Goal: Task Accomplishment & Management: Use online tool/utility

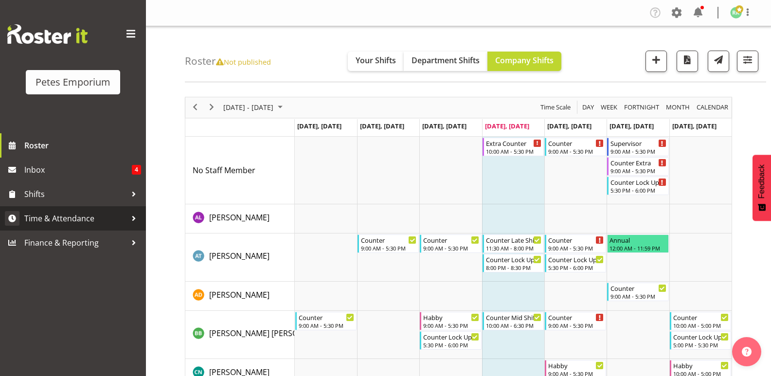
click at [82, 217] on span "Time & Attendance" at bounding box center [75, 218] width 102 height 15
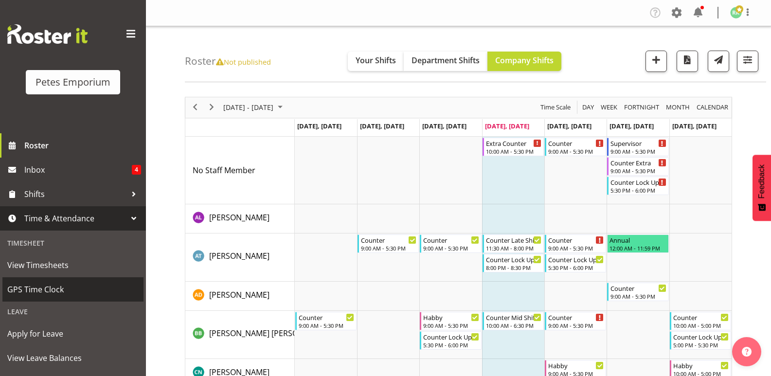
click at [57, 292] on span "GPS Time Clock" at bounding box center [72, 289] width 131 height 15
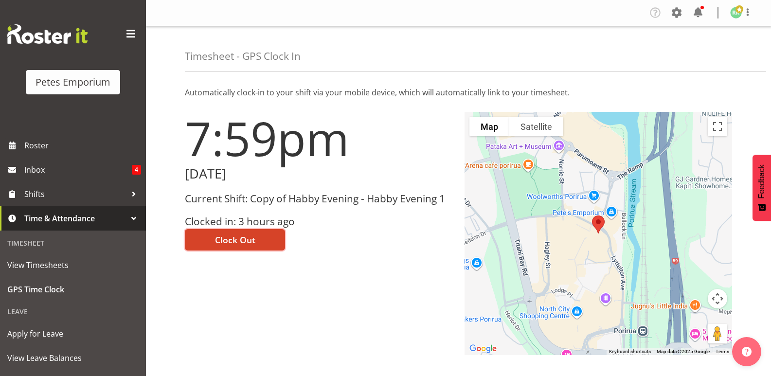
click at [268, 238] on button "Clock Out" at bounding box center [235, 239] width 100 height 21
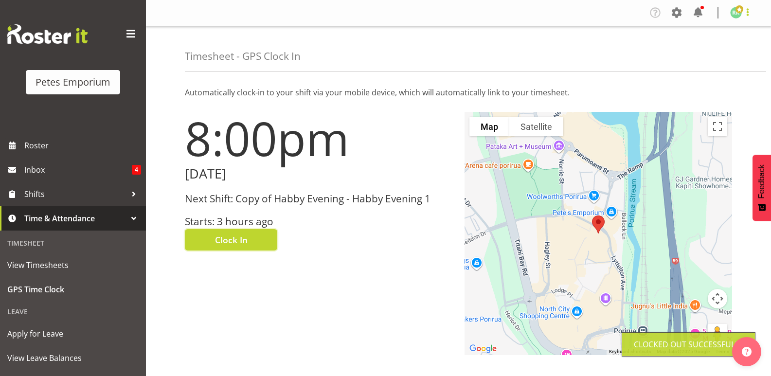
click at [746, 13] on span at bounding box center [748, 12] width 12 height 12
click at [702, 52] on link "Log Out" at bounding box center [706, 51] width 93 height 18
